Goal: Book appointment/travel/reservation

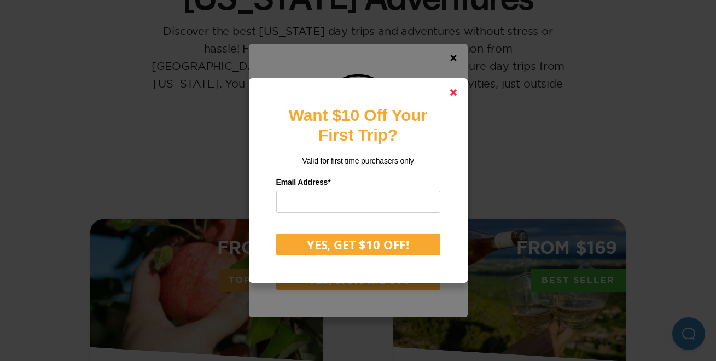
click at [455, 94] on polygon at bounding box center [453, 92] width 7 height 7
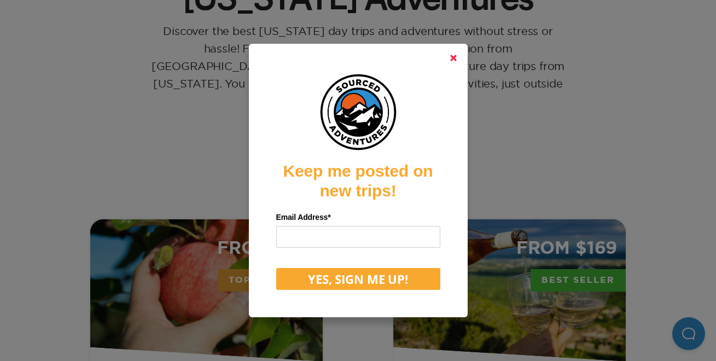
click at [456, 55] on icon at bounding box center [453, 58] width 7 height 7
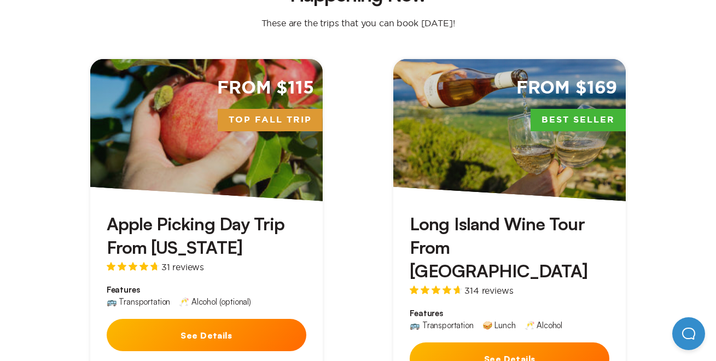
scroll to position [333, 0]
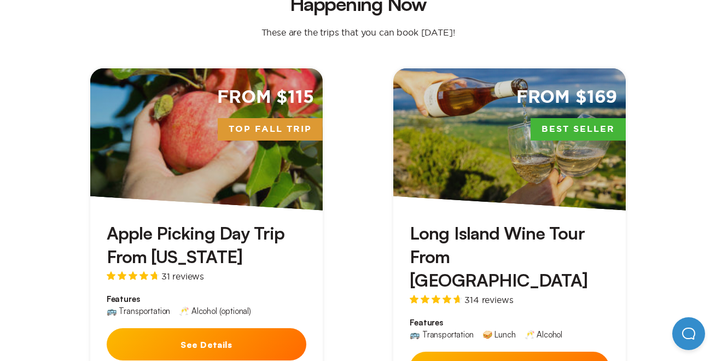
click at [476, 159] on div "From $169 Best Seller" at bounding box center [509, 139] width 232 height 142
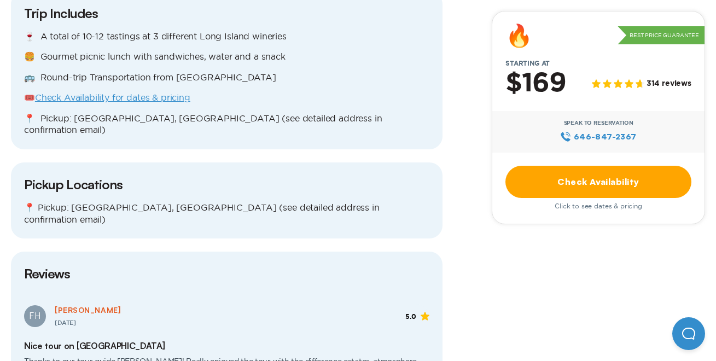
scroll to position [1056, 0]
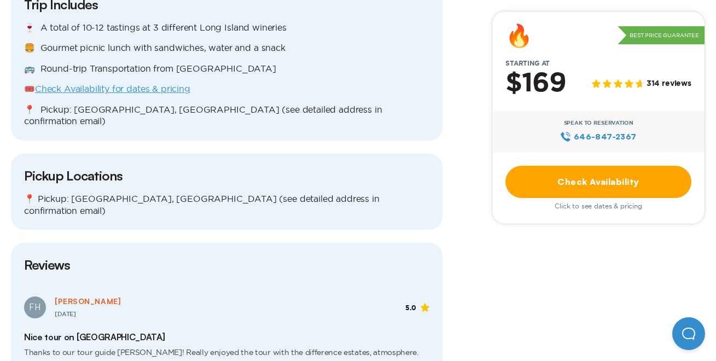
click at [175, 94] on link "Check Availability for dates & pricing" at bounding box center [112, 89] width 155 height 10
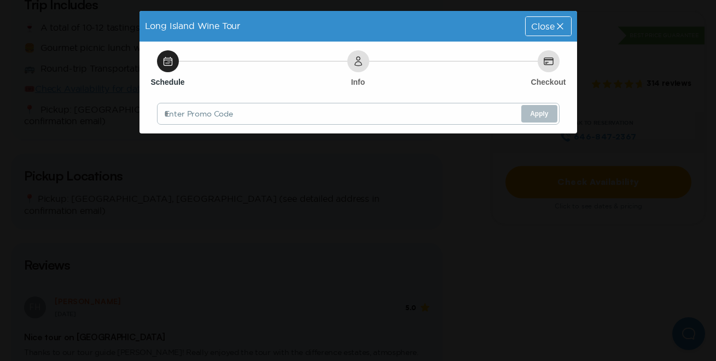
scroll to position [0, 0]
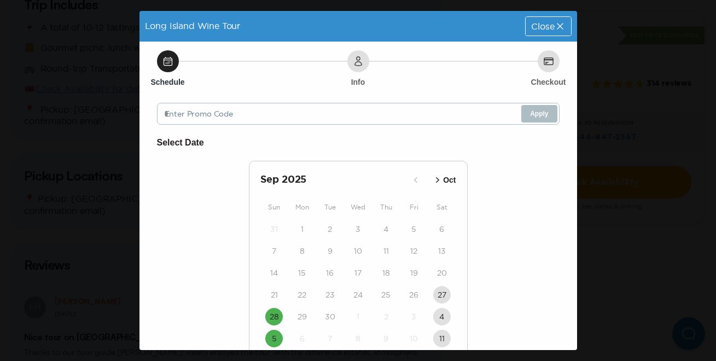
click at [550, 26] on span "Close" at bounding box center [542, 26] width 23 height 9
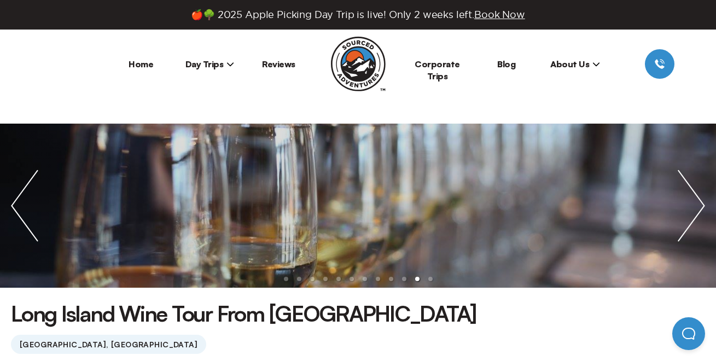
scroll to position [1056, 0]
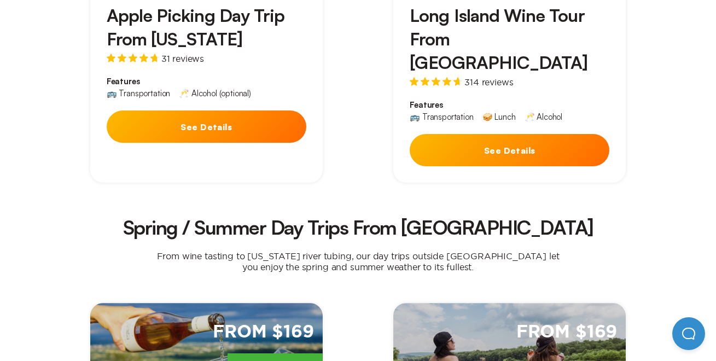
scroll to position [567, 0]
